Goal: Task Accomplishment & Management: Use online tool/utility

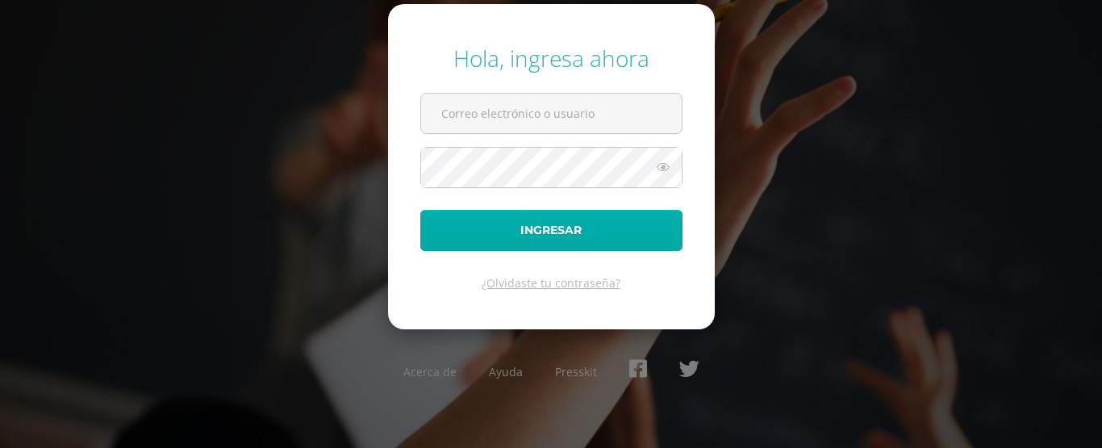
type input "[EMAIL_ADDRESS][DOMAIN_NAME]"
click at [502, 224] on button "Ingresar" at bounding box center [551, 230] width 262 height 41
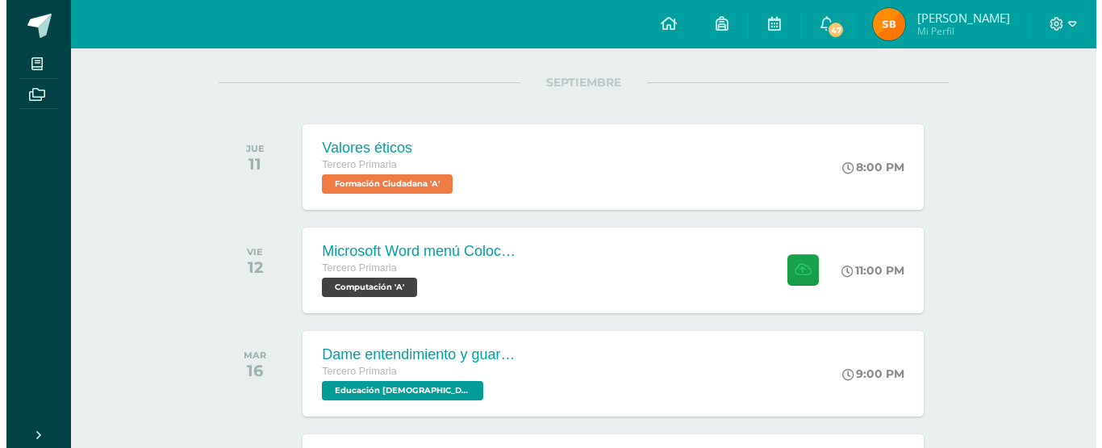
scroll to position [198, 0]
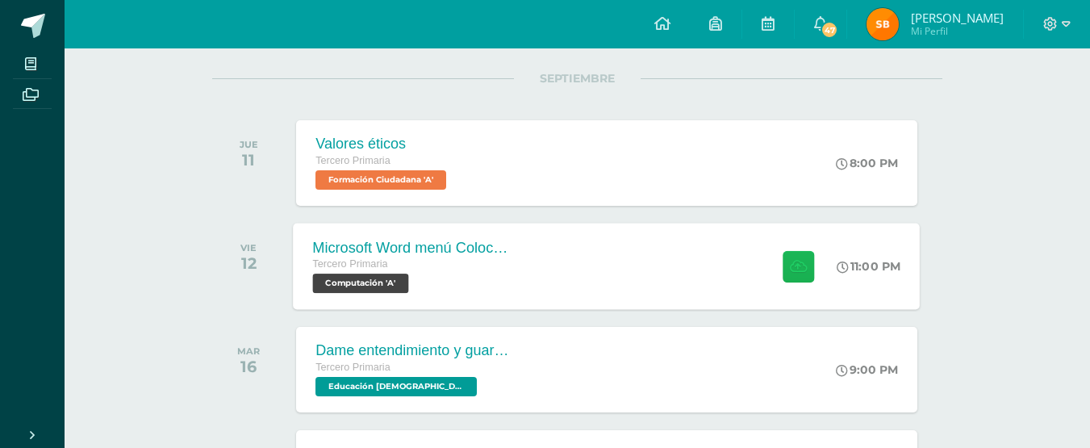
click at [790, 267] on icon at bounding box center [798, 266] width 17 height 14
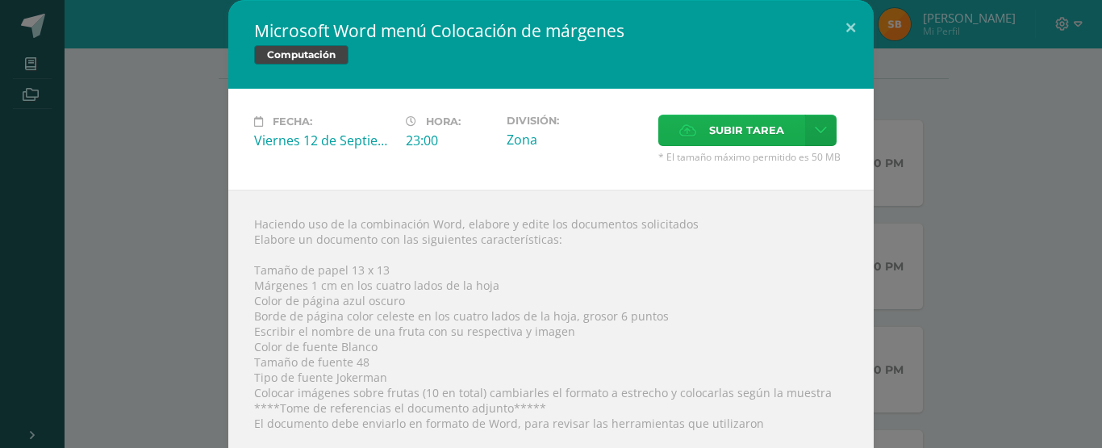
click at [795, 128] on label "Subir tarea" at bounding box center [731, 130] width 147 height 31
click at [0, 0] on input "Subir tarea" at bounding box center [0, 0] width 0 height 0
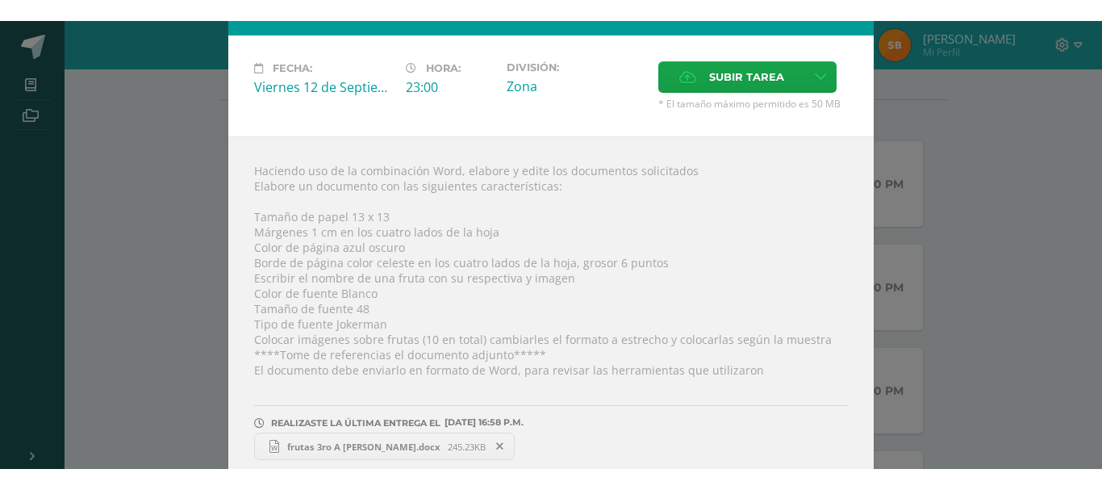
scroll to position [92, 0]
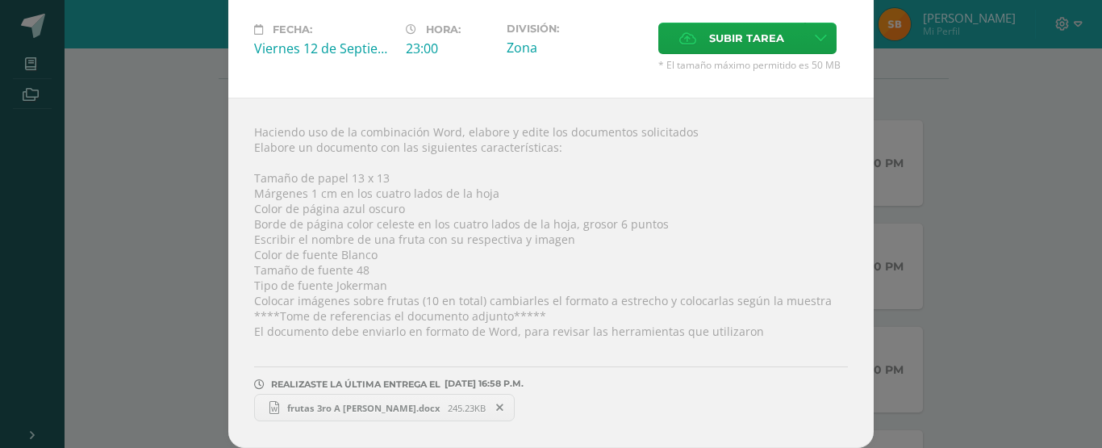
click at [340, 404] on span "frutas 3ro A SANTIAGO NOE.docx" at bounding box center [363, 408] width 169 height 12
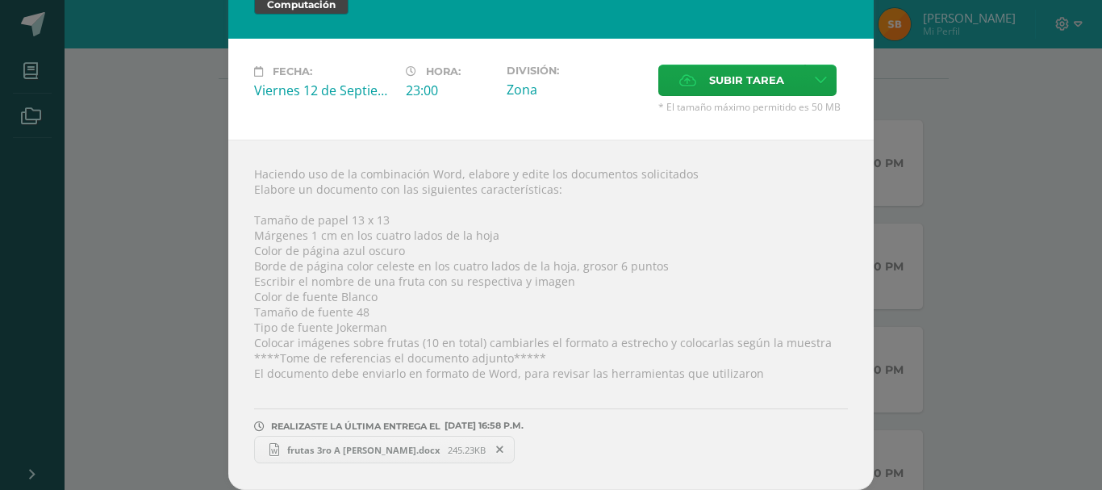
scroll to position [50, 0]
